Goal: Book appointment/travel/reservation

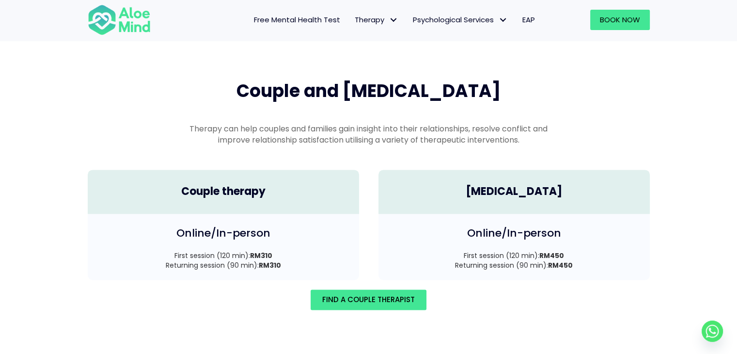
scroll to position [1340, 0]
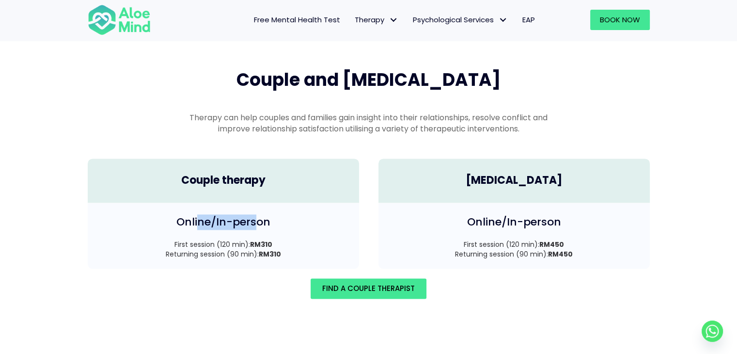
drag, startPoint x: 201, startPoint y: 213, endPoint x: 254, endPoint y: 213, distance: 52.8
click at [254, 215] on h4 "Online/In-person" at bounding box center [223, 222] width 252 height 15
drag, startPoint x: 203, startPoint y: 236, endPoint x: 253, endPoint y: 238, distance: 50.0
click at [253, 239] on p "First session (120 min): RM310 Returning session (90 min): RM310" at bounding box center [223, 249] width 252 height 20
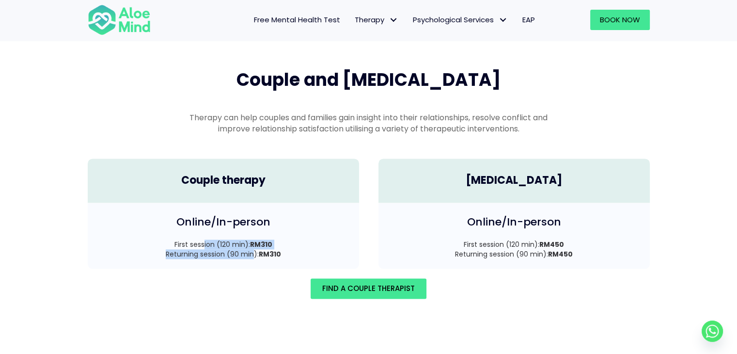
drag, startPoint x: 253, startPoint y: 238, endPoint x: 246, endPoint y: 242, distance: 8.7
click at [253, 239] on p "First session (120 min): RM310 Returning session (90 min): RM310" at bounding box center [223, 249] width 252 height 20
click at [215, 248] on div "Online/In-person First session (120 min): RM310 Returning session (90 min): RM3…" at bounding box center [223, 236] width 271 height 66
drag, startPoint x: 226, startPoint y: 243, endPoint x: 252, endPoint y: 242, distance: 25.7
click at [252, 242] on p "First session (120 min): RM310 Returning session (90 min): RM310" at bounding box center [223, 249] width 252 height 20
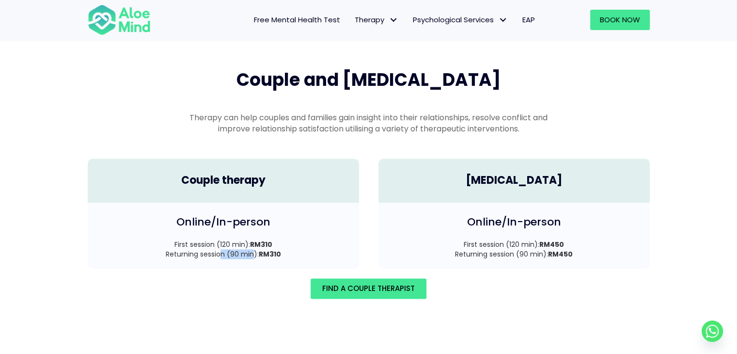
click at [252, 242] on p "First session (120 min): RM310 Returning session (90 min): RM310" at bounding box center [223, 249] width 252 height 20
click at [259, 249] on strong "RM310" at bounding box center [270, 254] width 22 height 10
click at [356, 283] on span "Find A Couple Therapist" at bounding box center [368, 288] width 93 height 10
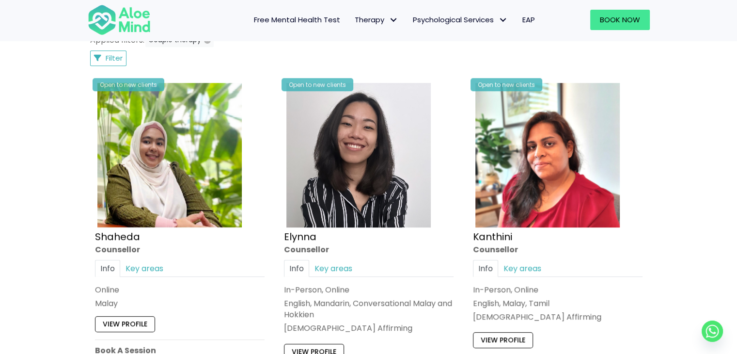
scroll to position [533, 0]
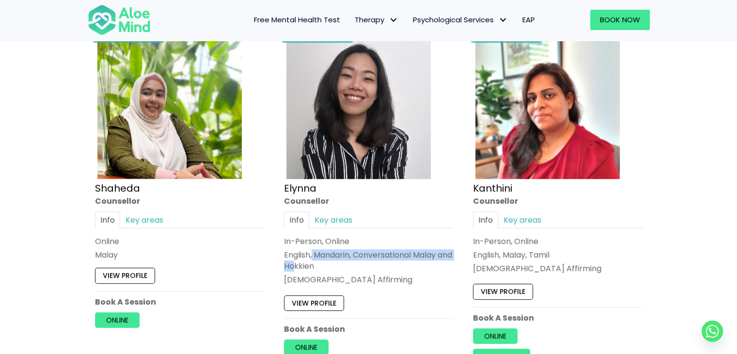
drag, startPoint x: 312, startPoint y: 251, endPoint x: 312, endPoint y: 264, distance: 13.1
click at [312, 264] on p "English, Mandarin, Conversational Malay and Hokkien" at bounding box center [369, 260] width 170 height 22
click at [312, 265] on p "English, Mandarin, Conversational Malay and Hokkien" at bounding box center [369, 260] width 170 height 22
click at [312, 267] on p "English, Mandarin, Conversational Malay and Hokkien" at bounding box center [369, 260] width 170 height 22
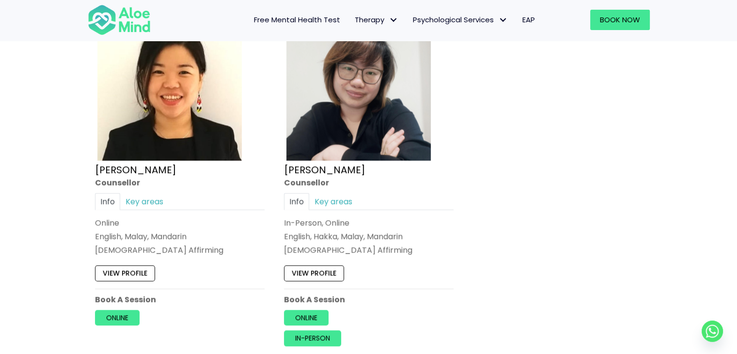
scroll to position [921, 0]
click at [322, 205] on link "Key areas" at bounding box center [333, 200] width 48 height 17
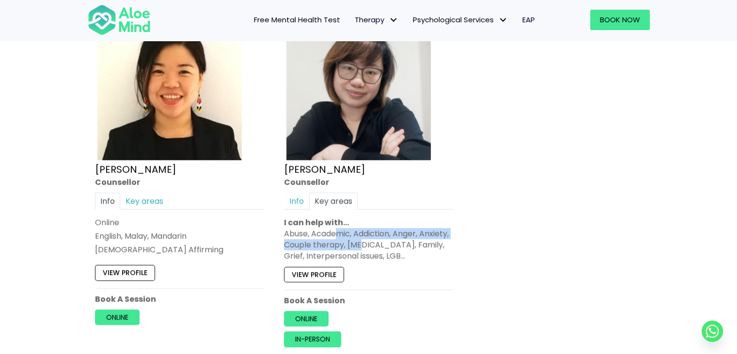
drag, startPoint x: 338, startPoint y: 234, endPoint x: 361, endPoint y: 238, distance: 23.0
click at [361, 238] on div "Abuse, Academic, Addiction, Anger, Anxiety, Couple therapy, [MEDICAL_DATA], Fam…" at bounding box center [369, 245] width 170 height 34
drag, startPoint x: 151, startPoint y: 212, endPoint x: 154, endPoint y: 207, distance: 5.2
click at [151, 212] on div "Info Key areas Online English, Malay, Mandarin [DEMOGRAPHIC_DATA] Affirming I c…" at bounding box center [180, 223] width 170 height 63
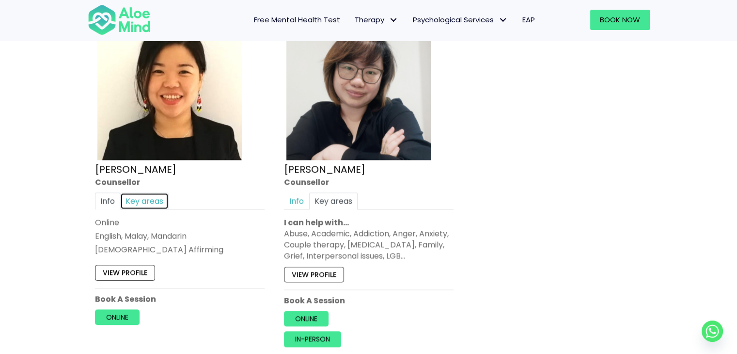
click at [153, 199] on link "Key areas" at bounding box center [144, 200] width 48 height 17
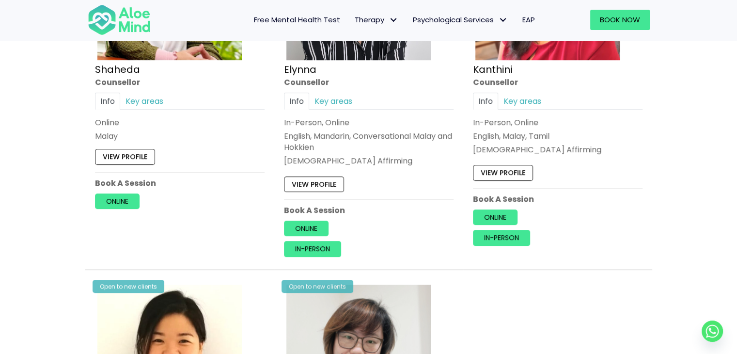
scroll to position [582, 0]
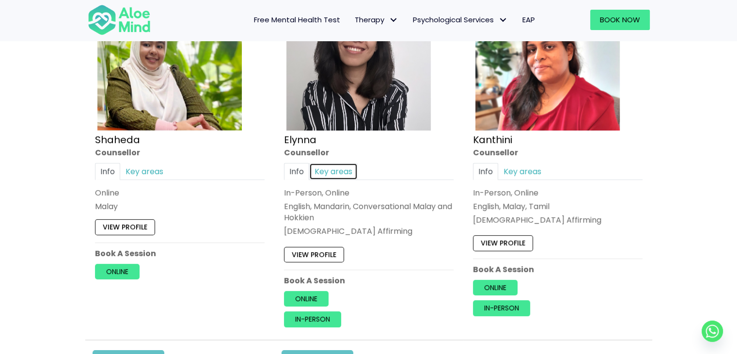
click at [327, 178] on link "Key areas" at bounding box center [333, 171] width 48 height 17
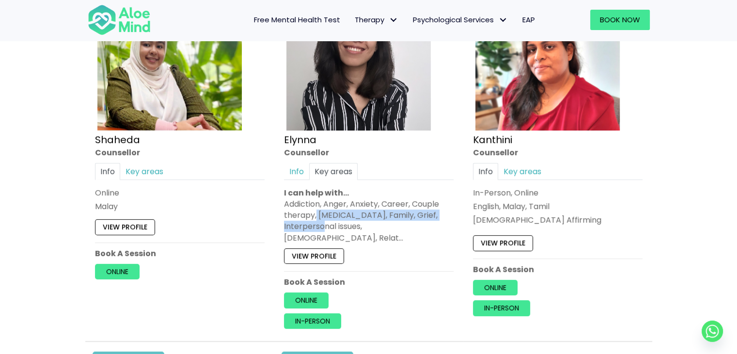
drag, startPoint x: 316, startPoint y: 216, endPoint x: 337, endPoint y: 222, distance: 22.2
click at [337, 222] on div "Addiction, Anger, Anxiety, Career, Couple therapy, [MEDICAL_DATA], Family, Grie…" at bounding box center [369, 220] width 170 height 45
click at [337, 227] on div "Addiction, Anger, Anxiety, Career, Couple therapy, [MEDICAL_DATA], Family, Grie…" at bounding box center [369, 220] width 170 height 45
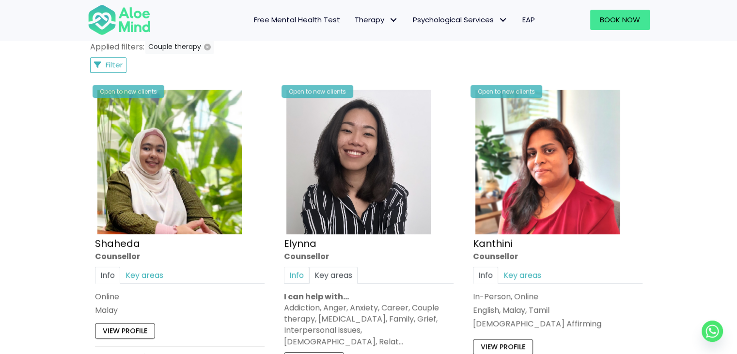
scroll to position [533, 0]
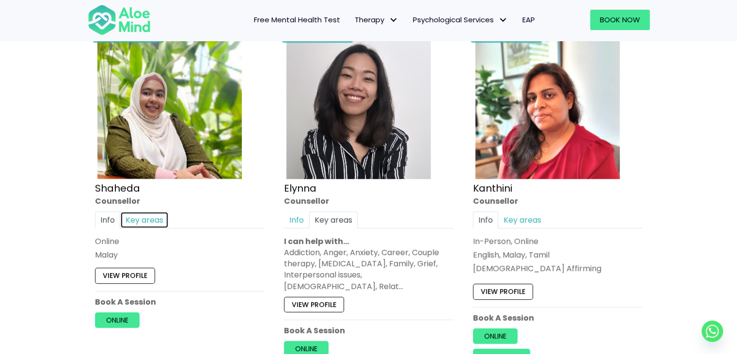
click at [153, 222] on link "Key areas" at bounding box center [144, 219] width 48 height 17
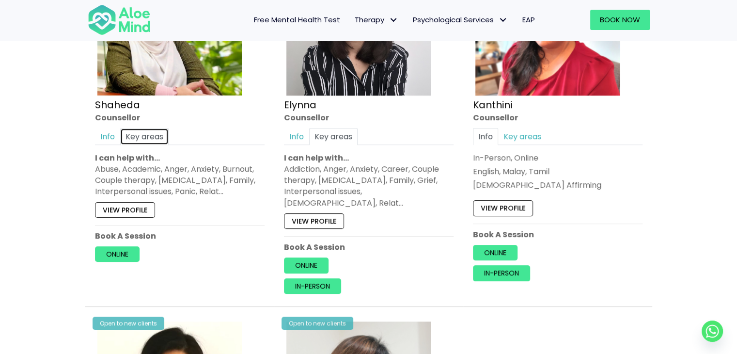
scroll to position [630, 0]
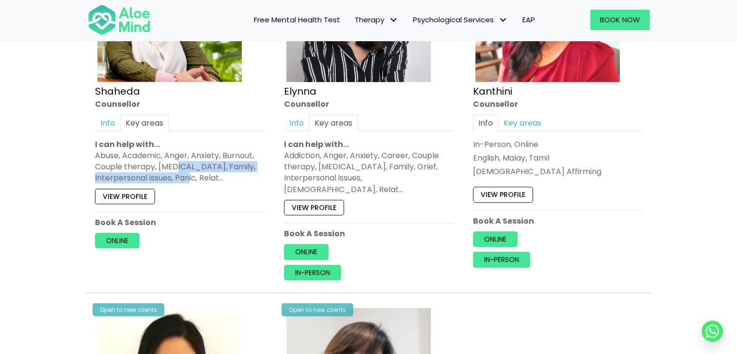
drag, startPoint x: 178, startPoint y: 170, endPoint x: 202, endPoint y: 176, distance: 24.1
click at [202, 176] on div "Abuse, Academic, Anger, Anxiety, Burnout, Couple therapy, [MEDICAL_DATA], Famil…" at bounding box center [180, 167] width 170 height 34
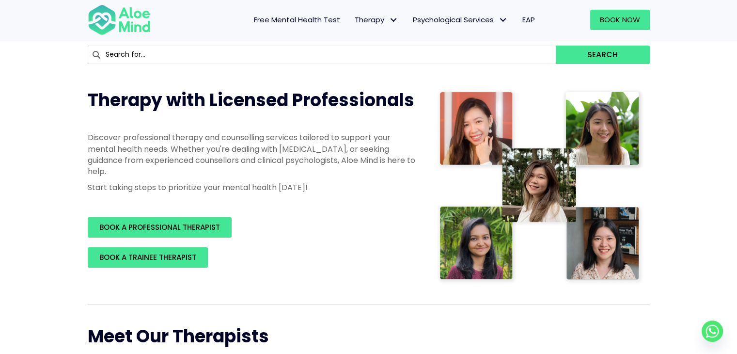
scroll to position [48, 0]
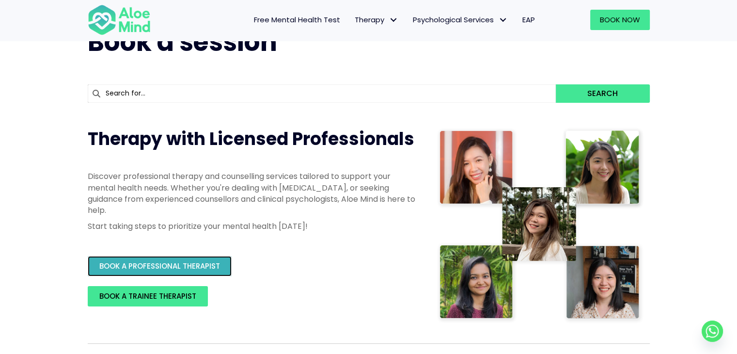
click at [151, 264] on span "BOOK A PROFESSIONAL THERAPIST" at bounding box center [159, 266] width 121 height 10
click at [142, 270] on span "BOOK A PROFESSIONAL THERAPIST" at bounding box center [159, 266] width 121 height 10
